Goal: Task Accomplishment & Management: Use online tool/utility

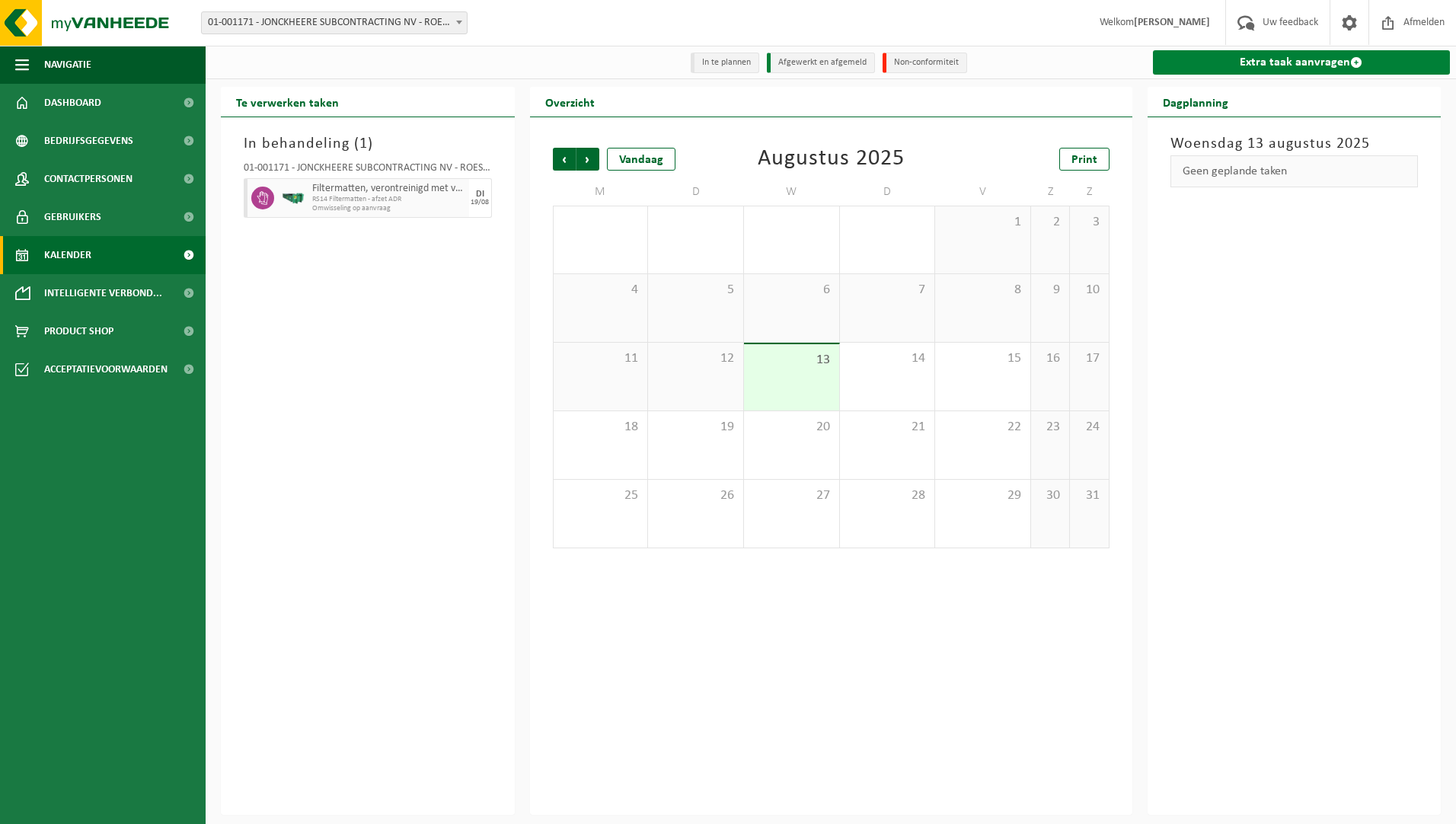
click at [1296, 73] on link "Extra taak aanvragen" at bounding box center [1302, 62] width 298 height 24
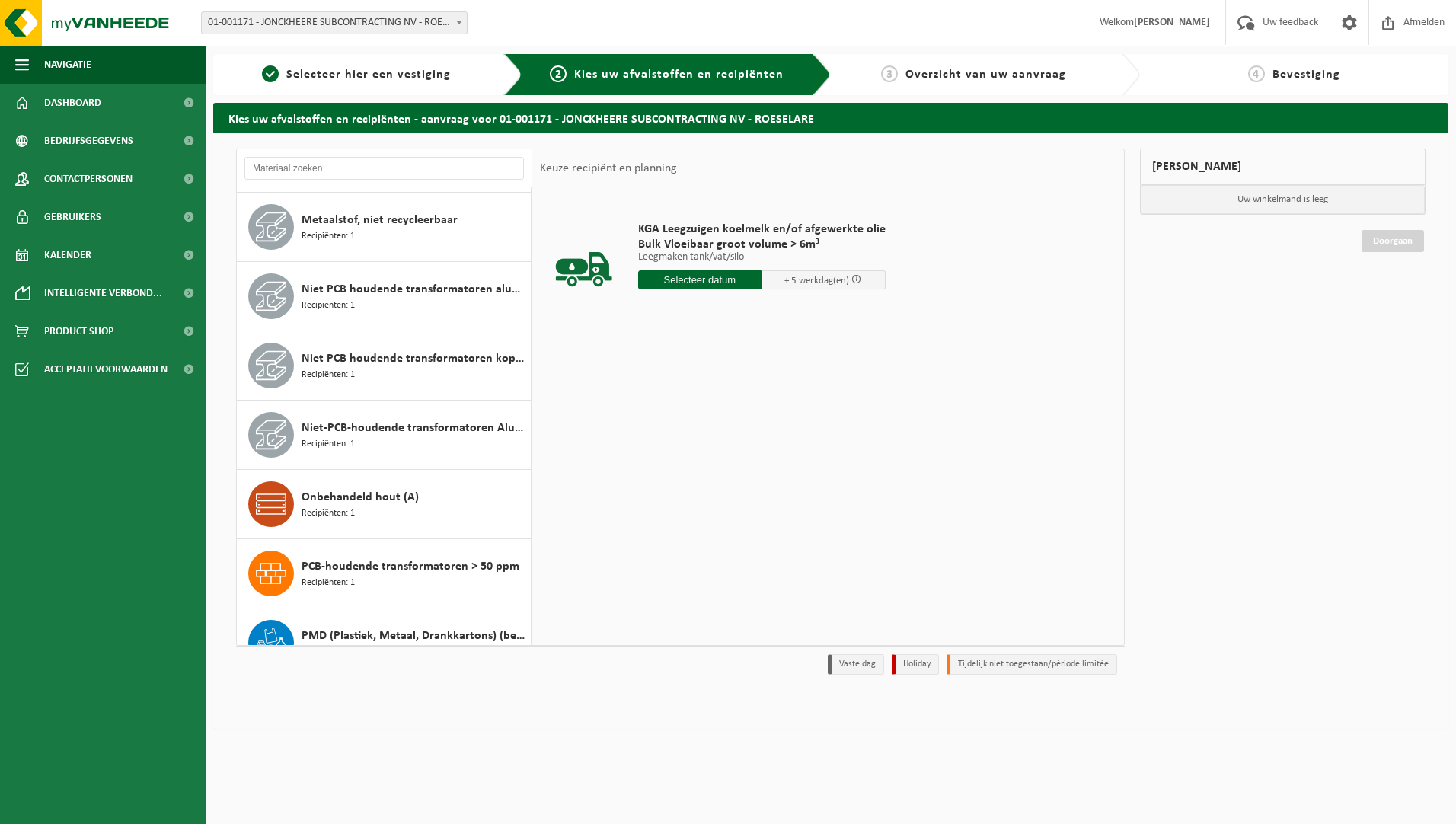
scroll to position [762, 0]
click at [348, 514] on span "Recipiënten: 1" at bounding box center [327, 513] width 53 height 15
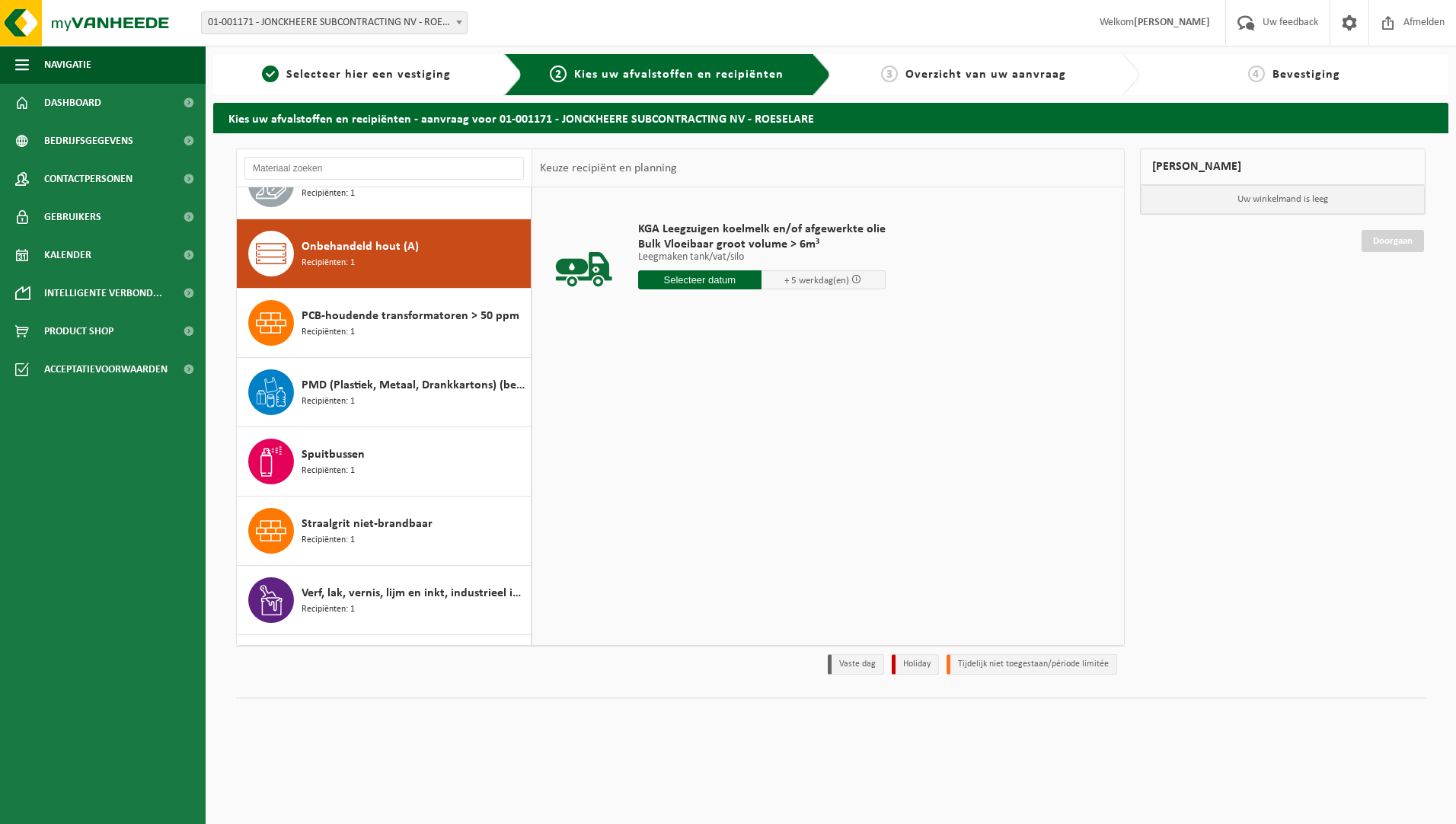
scroll to position [1042, 0]
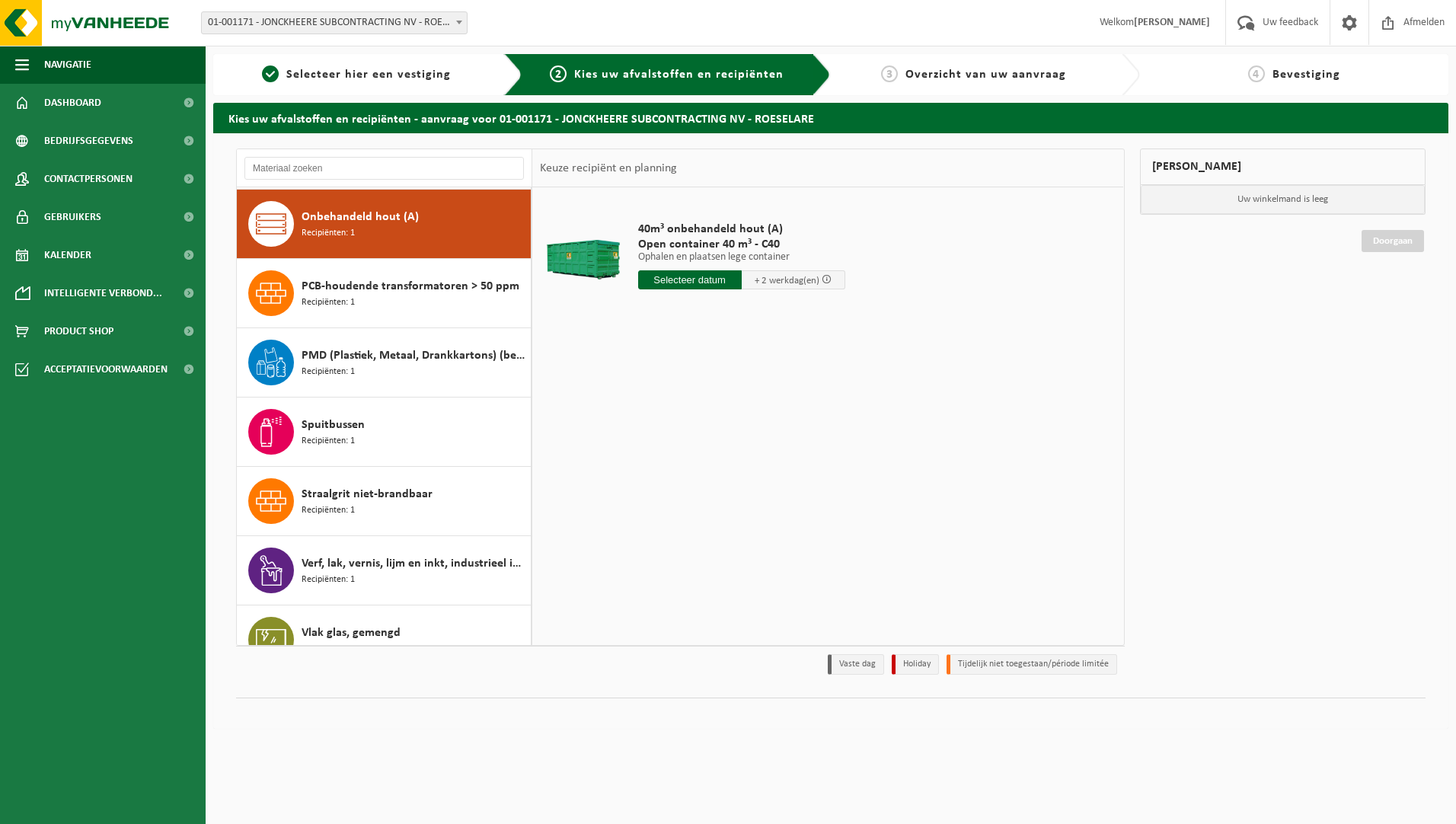
click at [681, 287] on input "text" at bounding box center [690, 280] width 104 height 19
click at [698, 438] on div "20" at bounding box center [705, 439] width 26 height 24
type input "Van 2025-08-20"
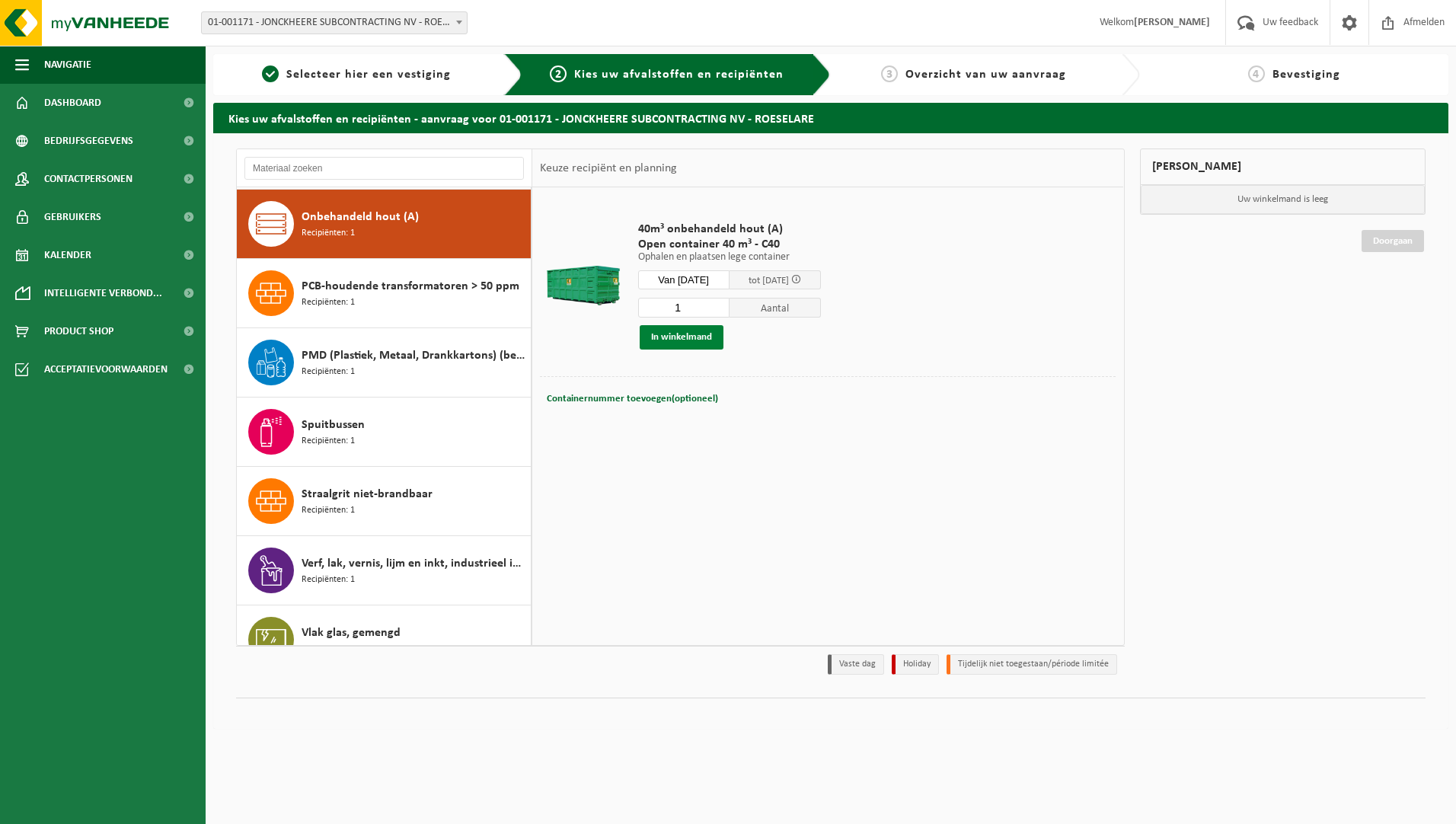
click at [695, 333] on button "In winkelmand" at bounding box center [682, 337] width 84 height 24
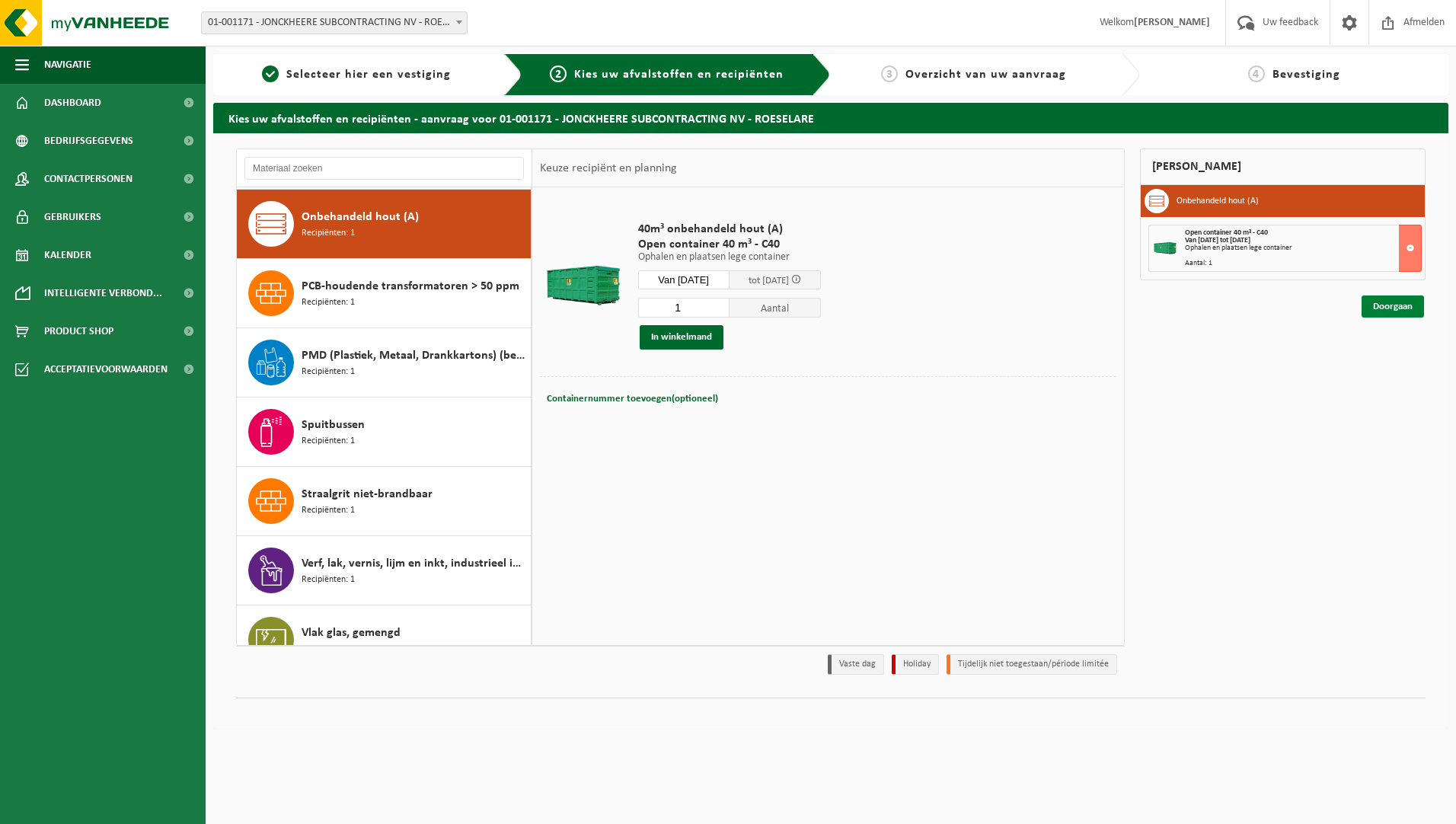
click at [1410, 300] on link "Doorgaan" at bounding box center [1393, 306] width 62 height 22
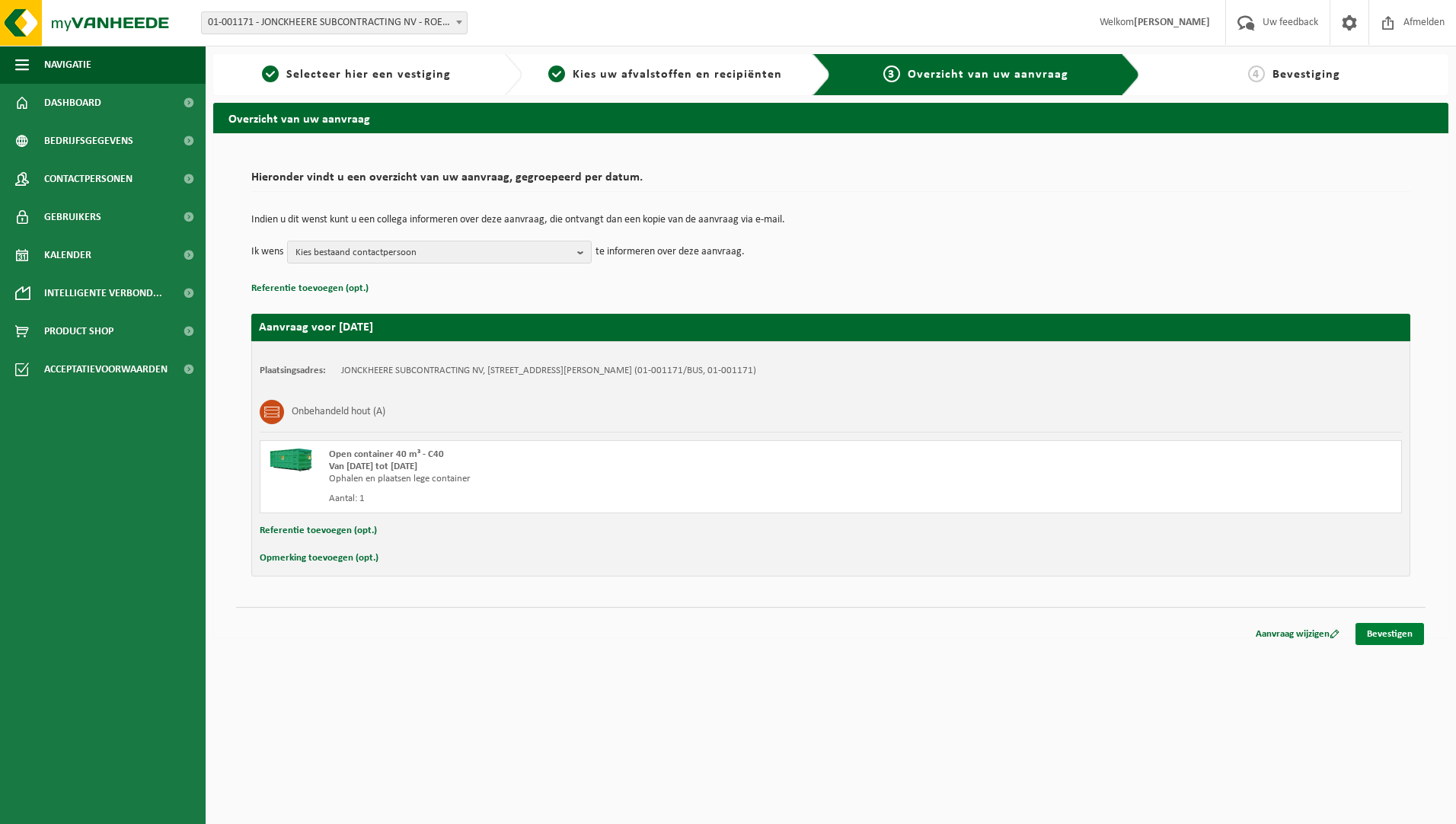
click at [1387, 628] on link "Bevestigen" at bounding box center [1390, 634] width 69 height 22
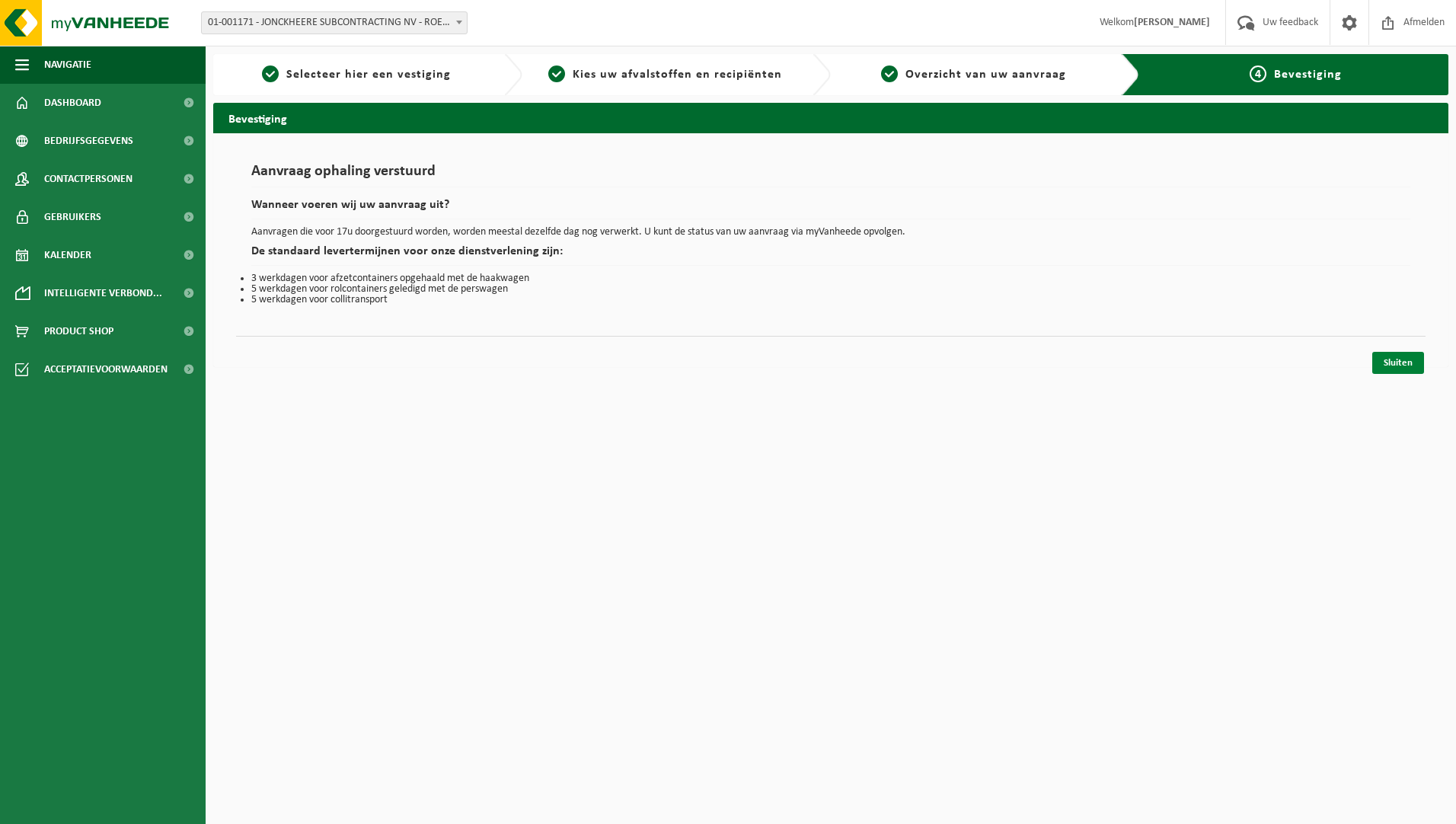
click at [1412, 361] on link "Sluiten" at bounding box center [1398, 362] width 51 height 22
